Goal: Task Accomplishment & Management: Manage account settings

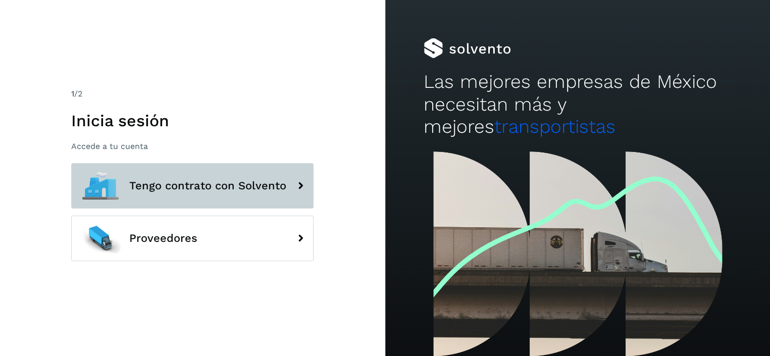
click at [298, 186] on icon at bounding box center [300, 186] width 20 height 20
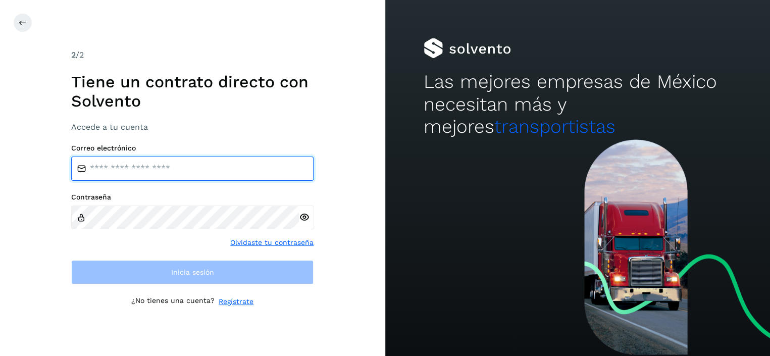
click at [152, 169] on input "email" at bounding box center [192, 169] width 242 height 24
type input "**********"
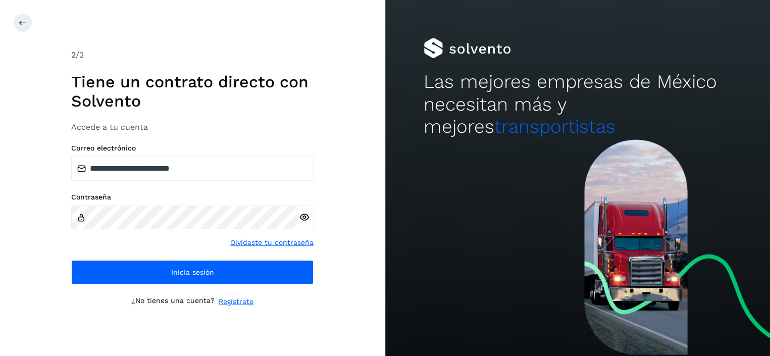
click at [301, 217] on icon at bounding box center [304, 217] width 11 height 11
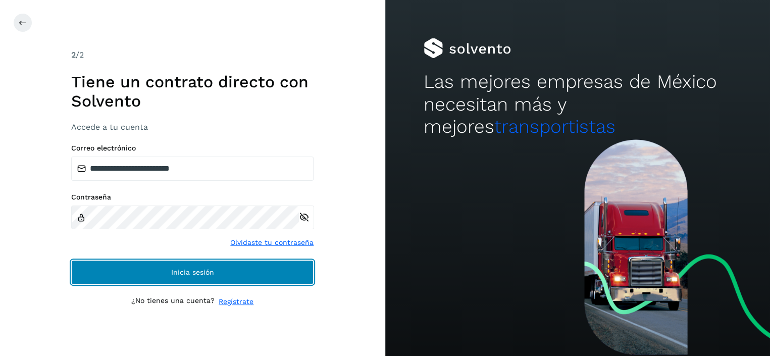
click at [219, 269] on button "Inicia sesión" at bounding box center [192, 272] width 242 height 24
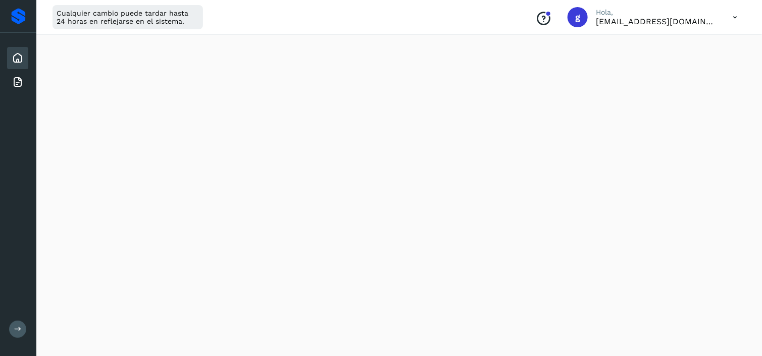
scroll to position [202, 0]
click at [735, 19] on icon at bounding box center [735, 17] width 21 height 21
click at [681, 67] on div "Cerrar sesión" at bounding box center [685, 65] width 120 height 19
